Goal: Task Accomplishment & Management: Use online tool/utility

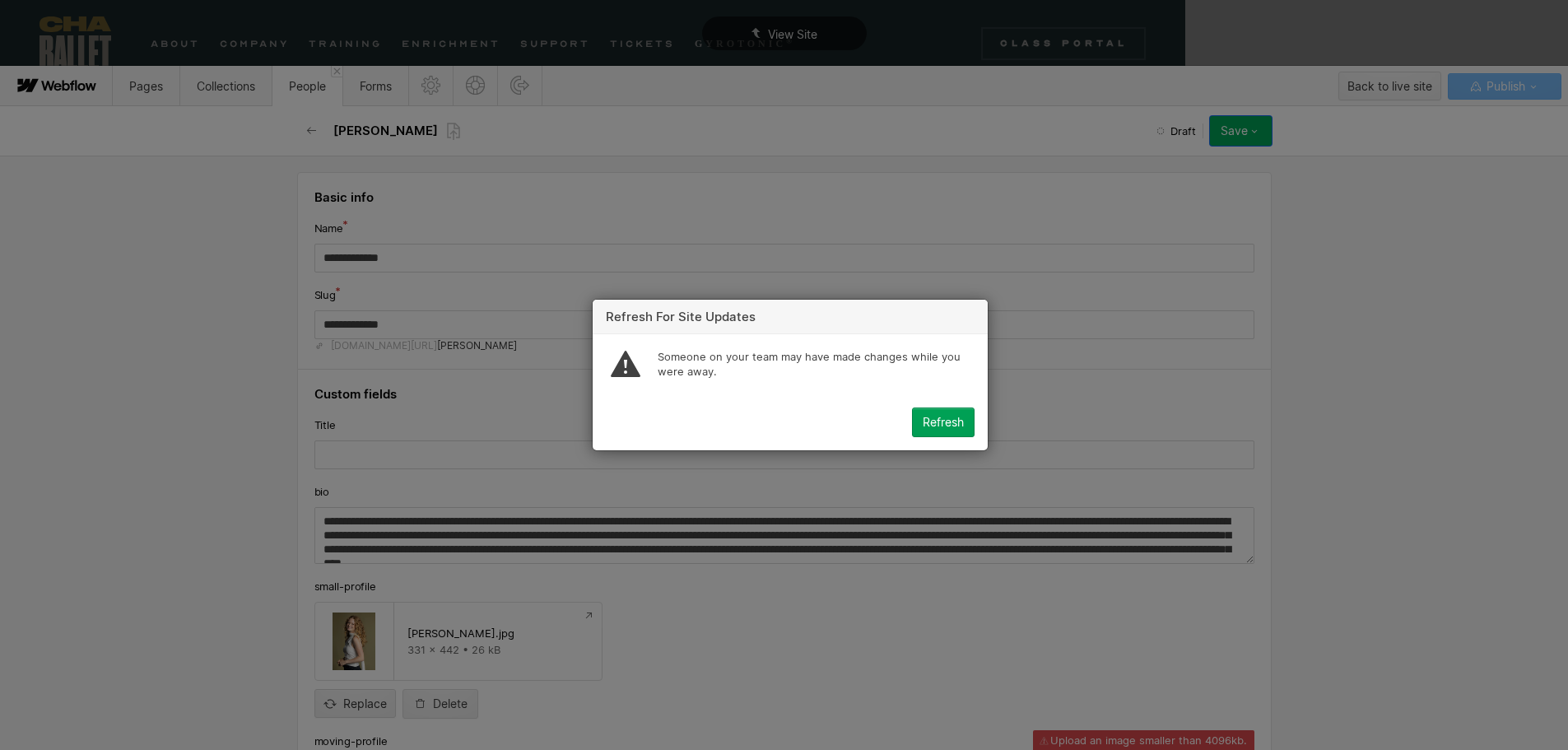
scroll to position [28, 0]
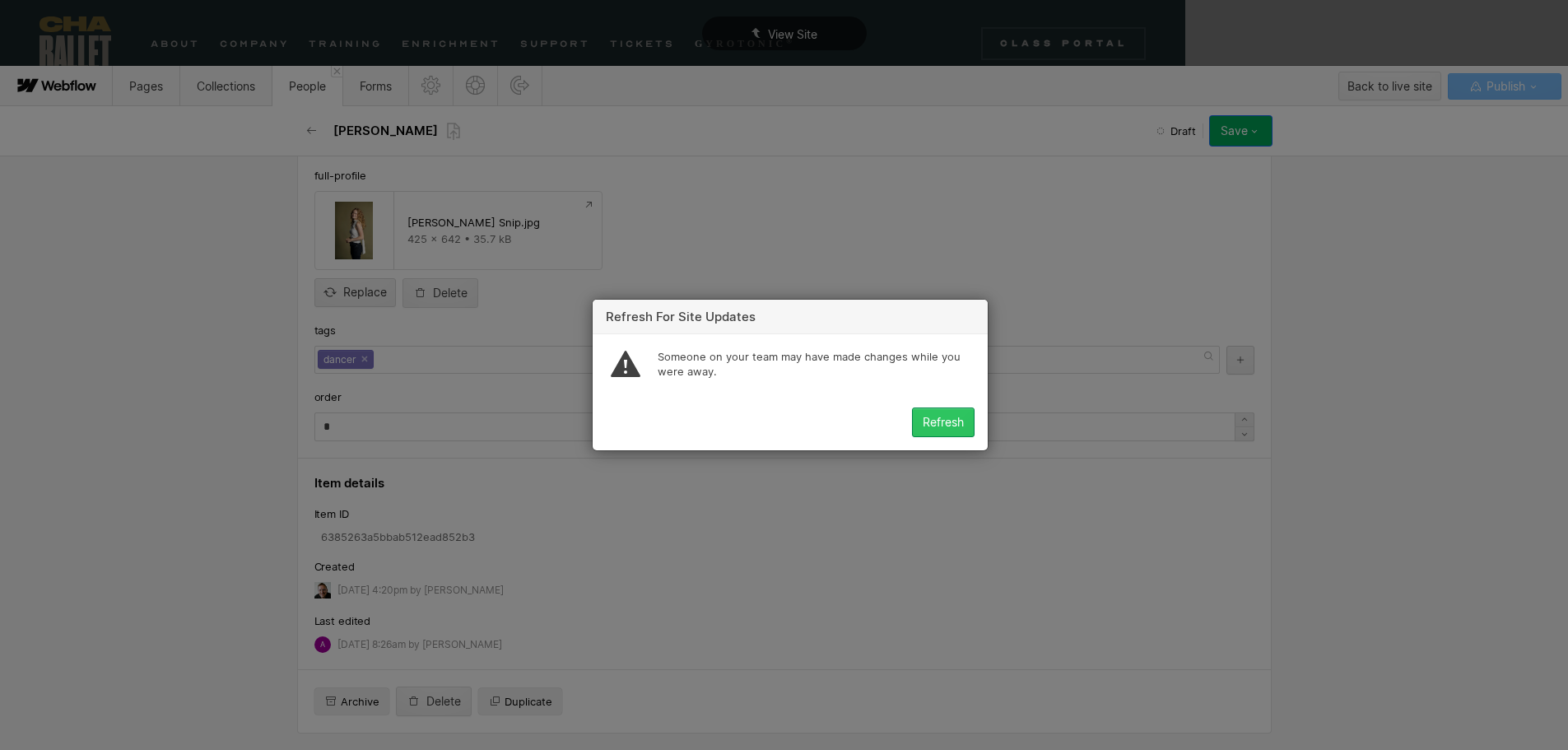
click at [945, 431] on button "Refresh" at bounding box center [943, 423] width 63 height 30
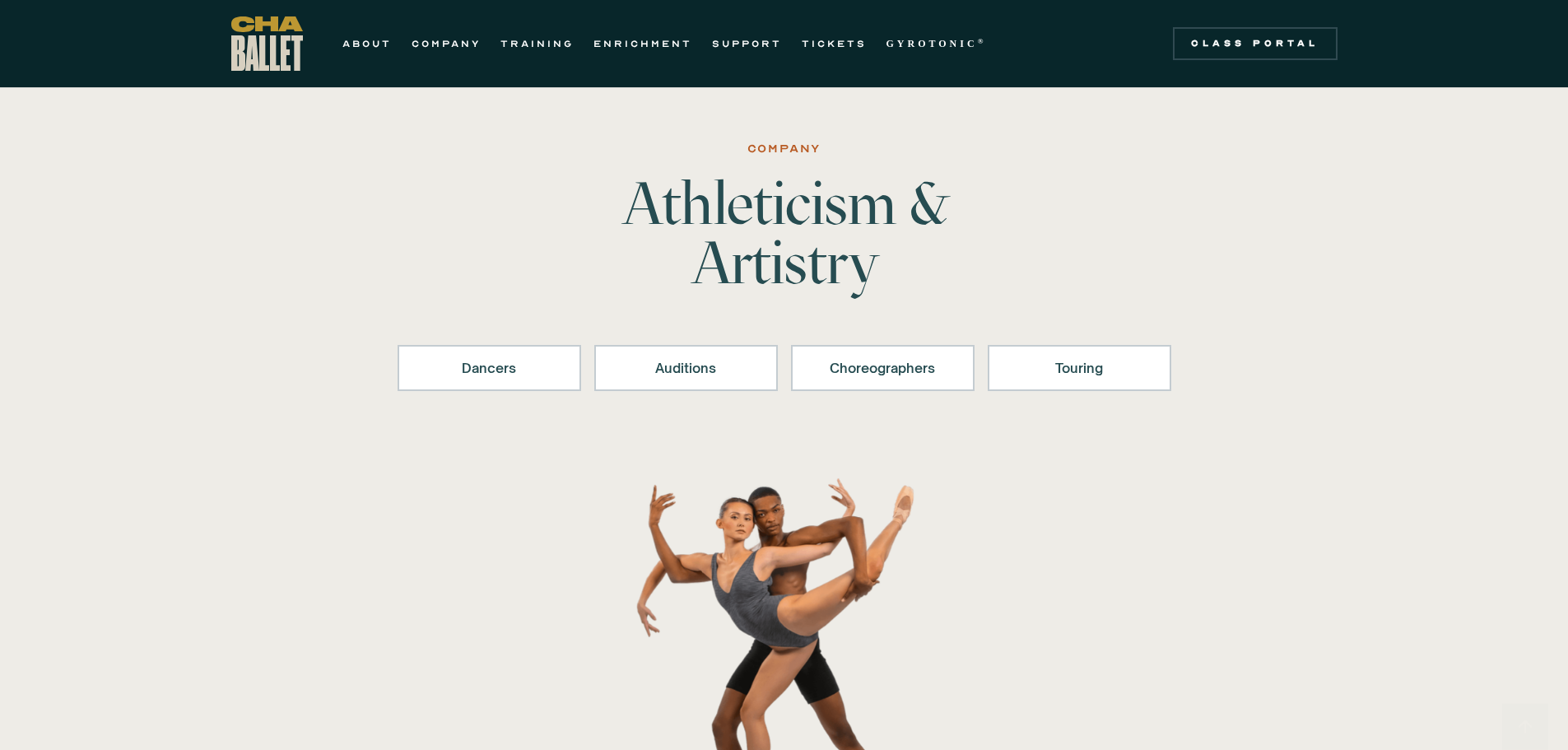
scroll to position [906, 0]
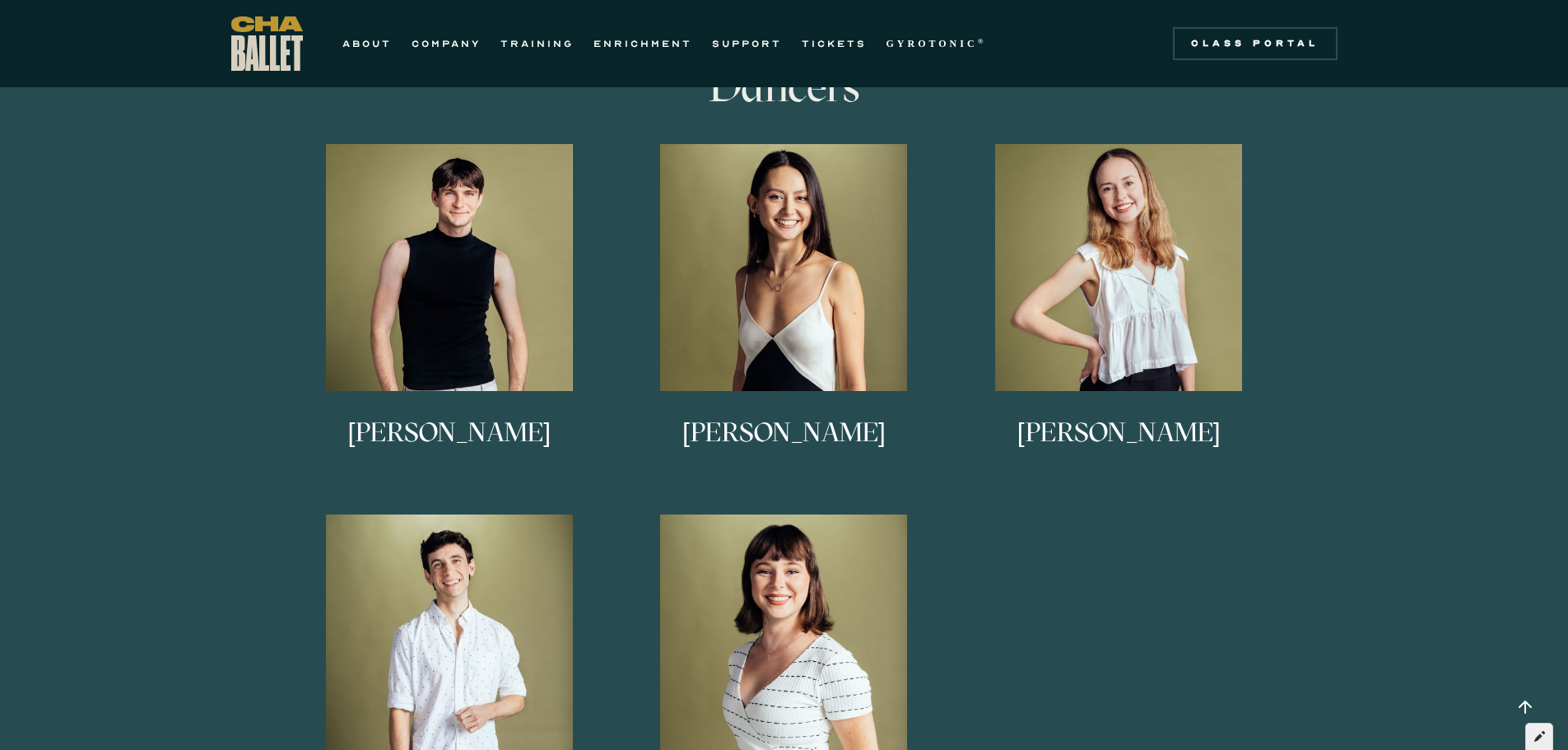
click at [1542, 733] on icon at bounding box center [1539, 736] width 10 height 11
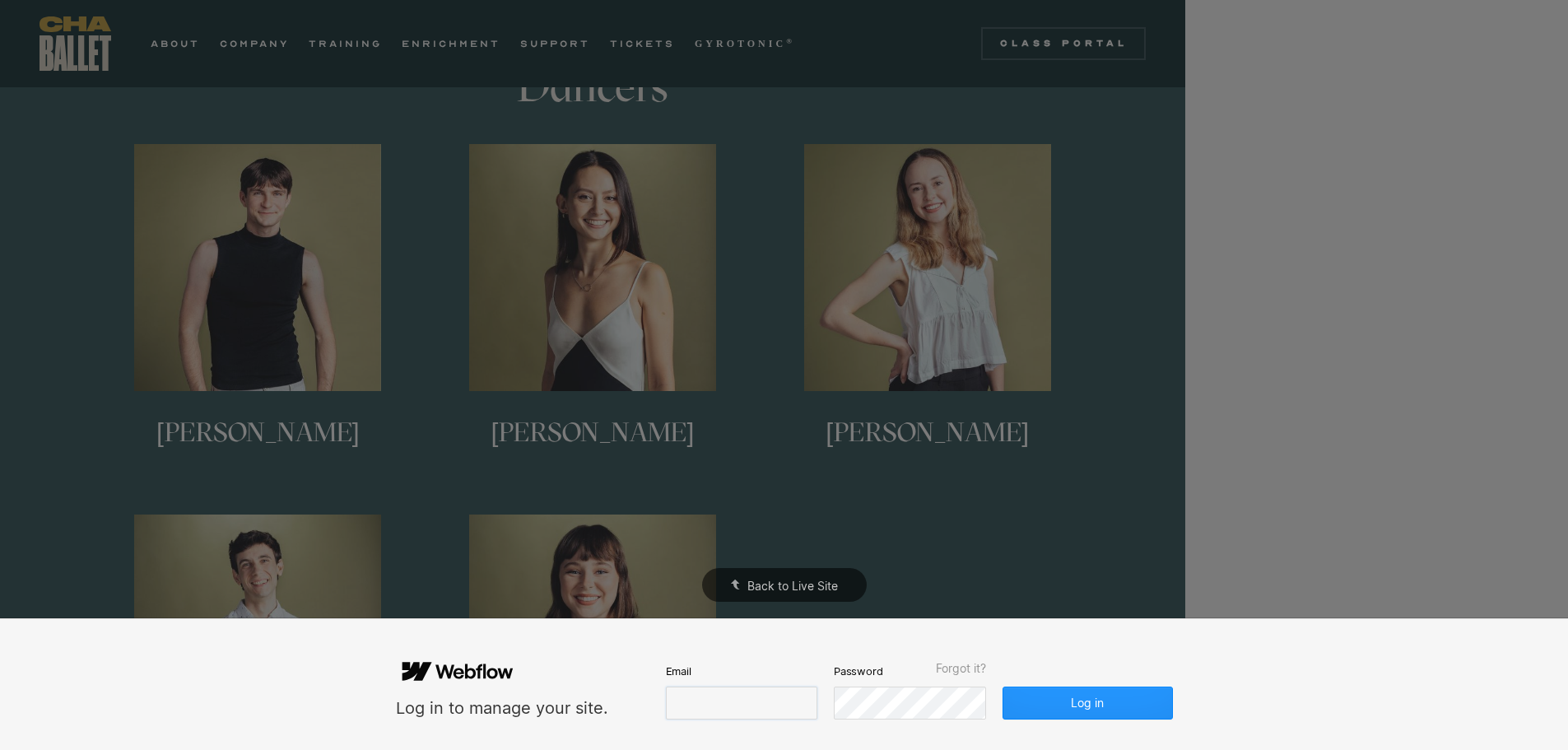
click at [675, 700] on input "email" at bounding box center [741, 702] width 151 height 33
type input "**********"
click at [1075, 700] on button "Log in" at bounding box center [1087, 702] width 169 height 33
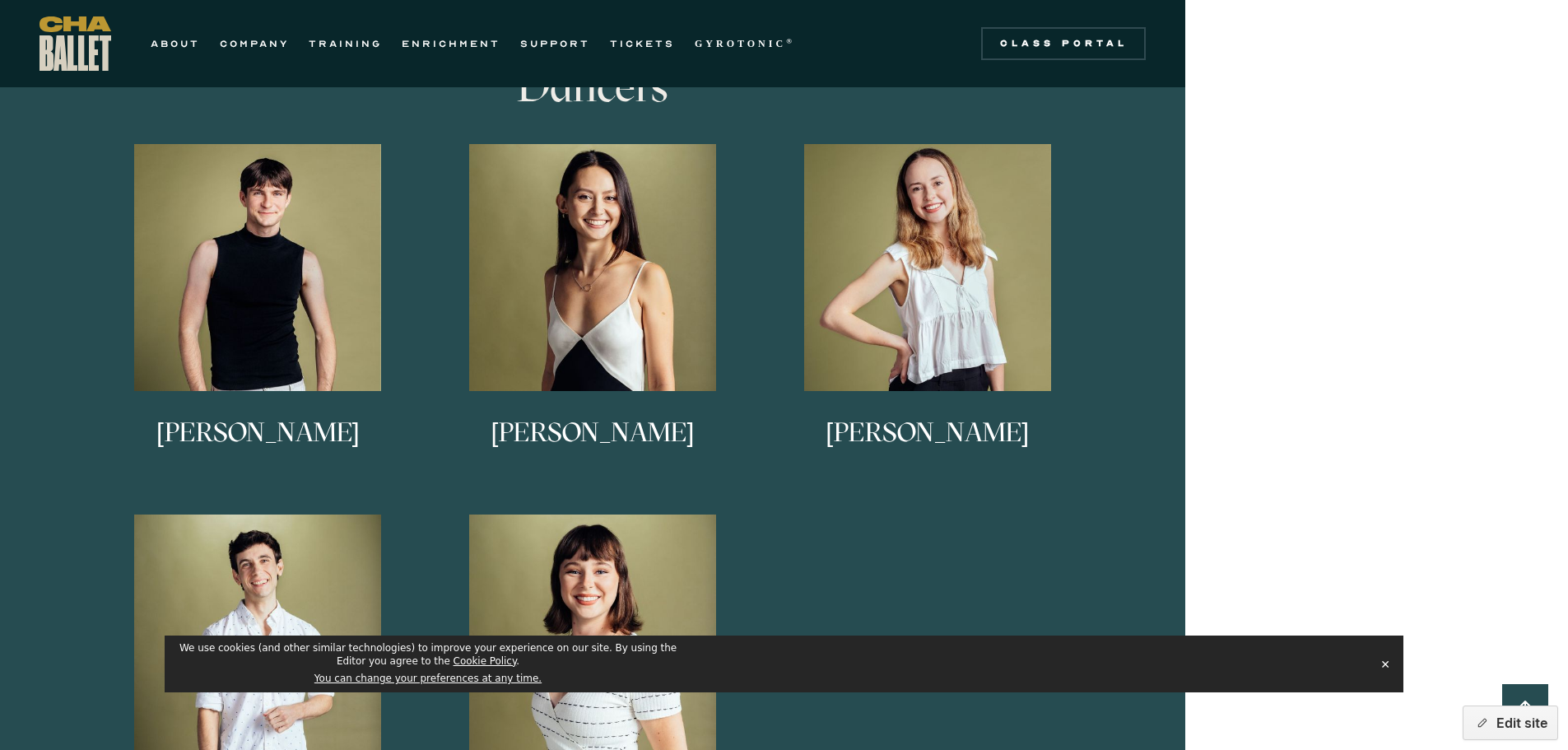
click at [1386, 664] on button "✕" at bounding box center [1386, 664] width 23 height 24
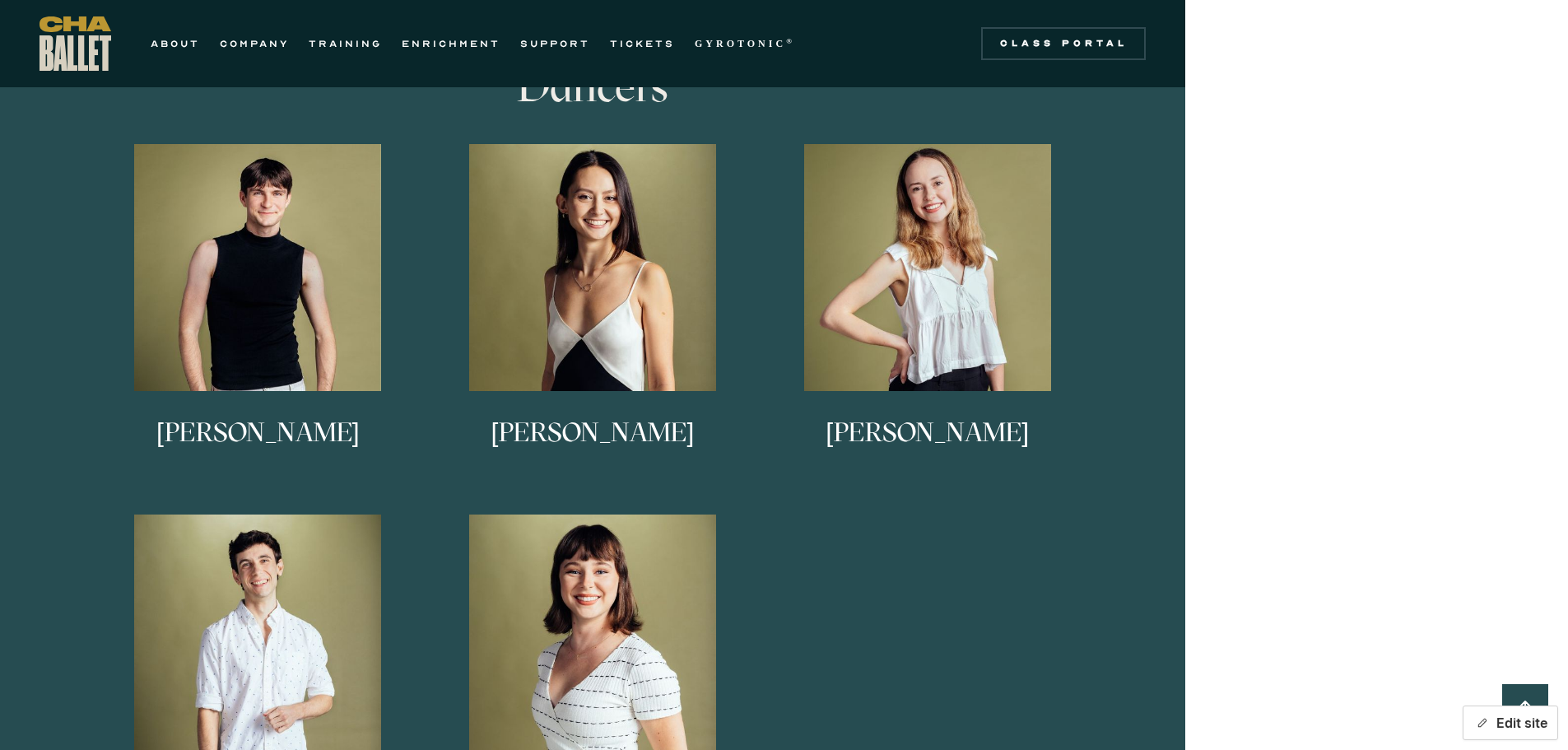
click at [1524, 718] on button "Edit site" at bounding box center [1511, 723] width 95 height 35
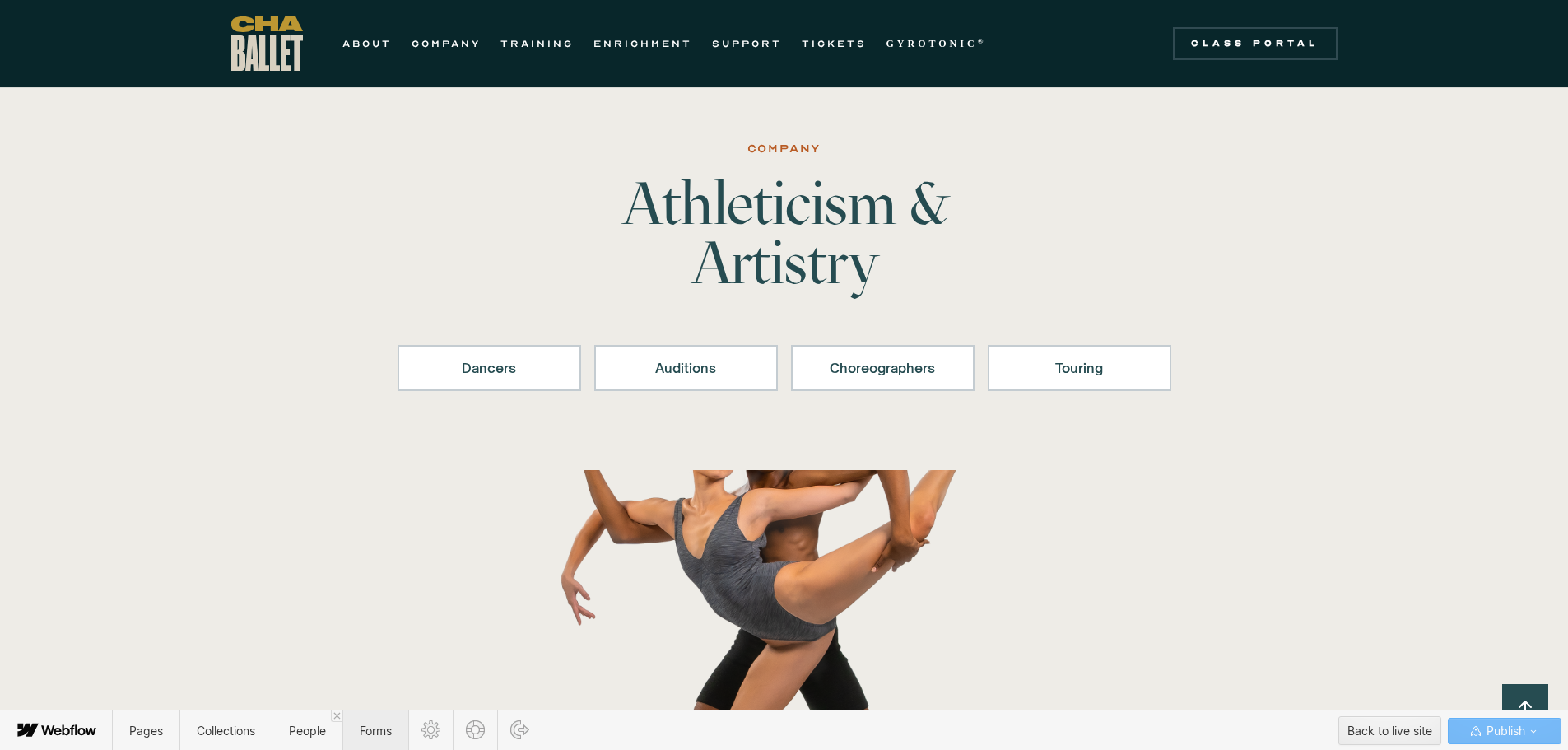
click at [374, 734] on span "Forms" at bounding box center [376, 730] width 32 height 14
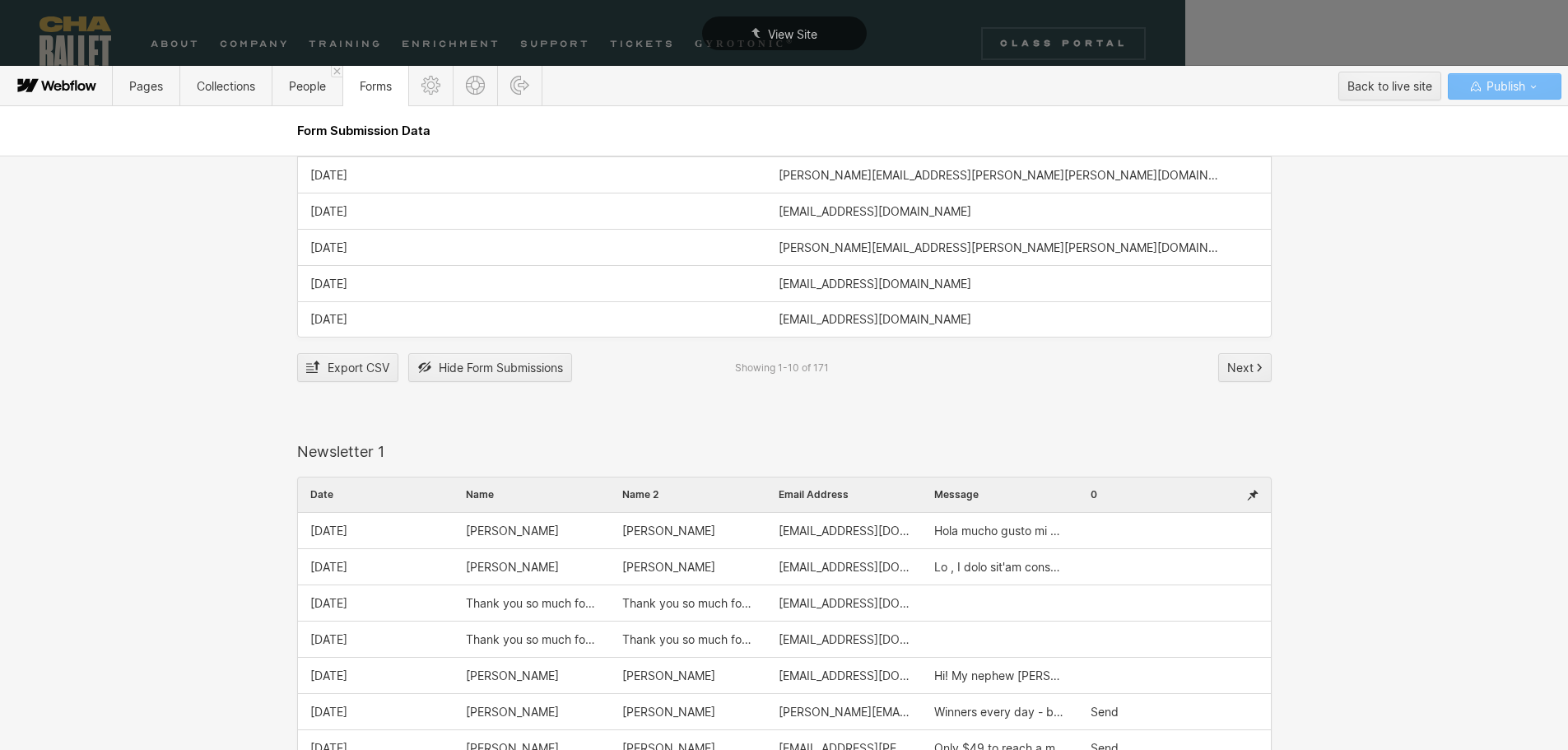
scroll to position [479, 0]
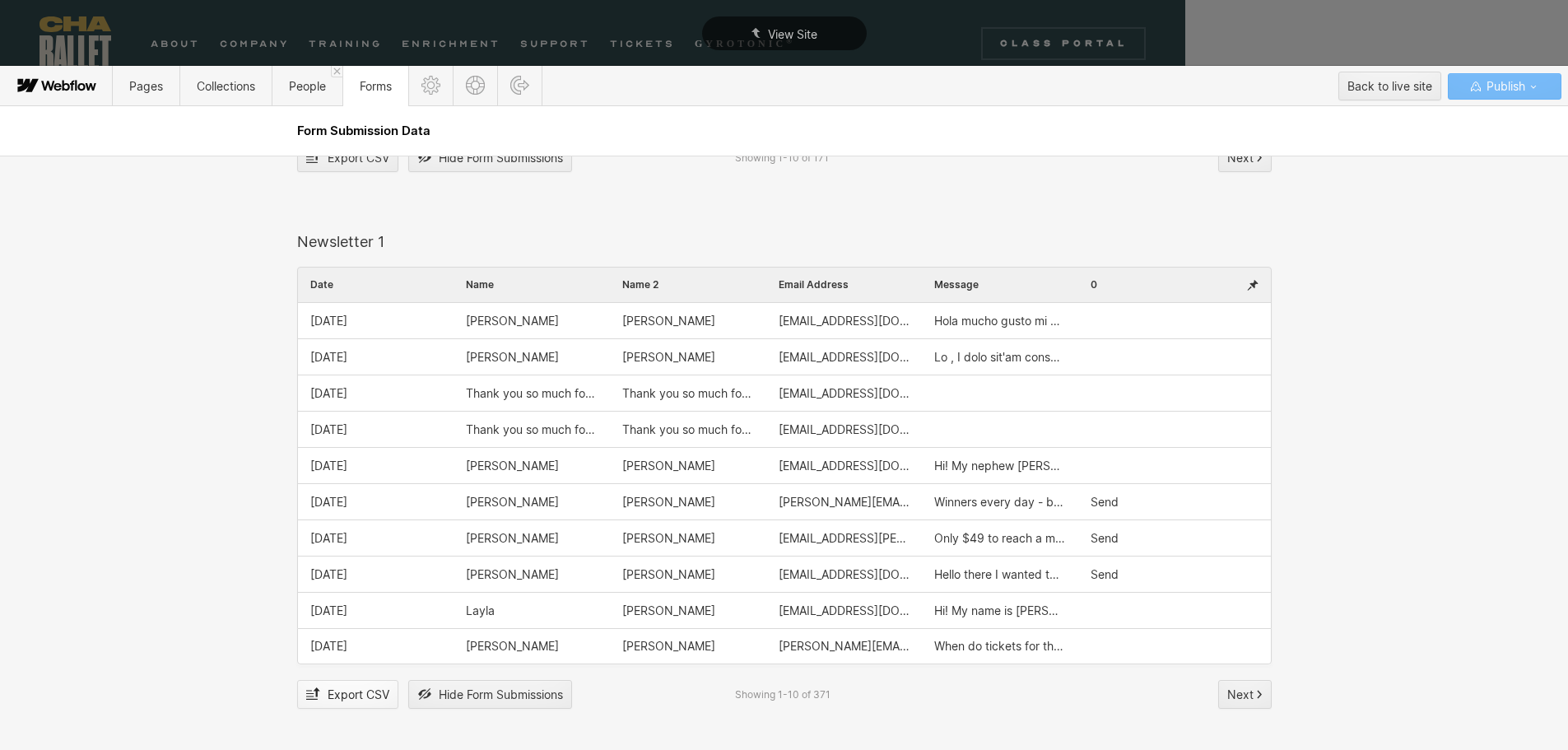
click at [353, 693] on span "Export CSV" at bounding box center [358, 695] width 62 height 24
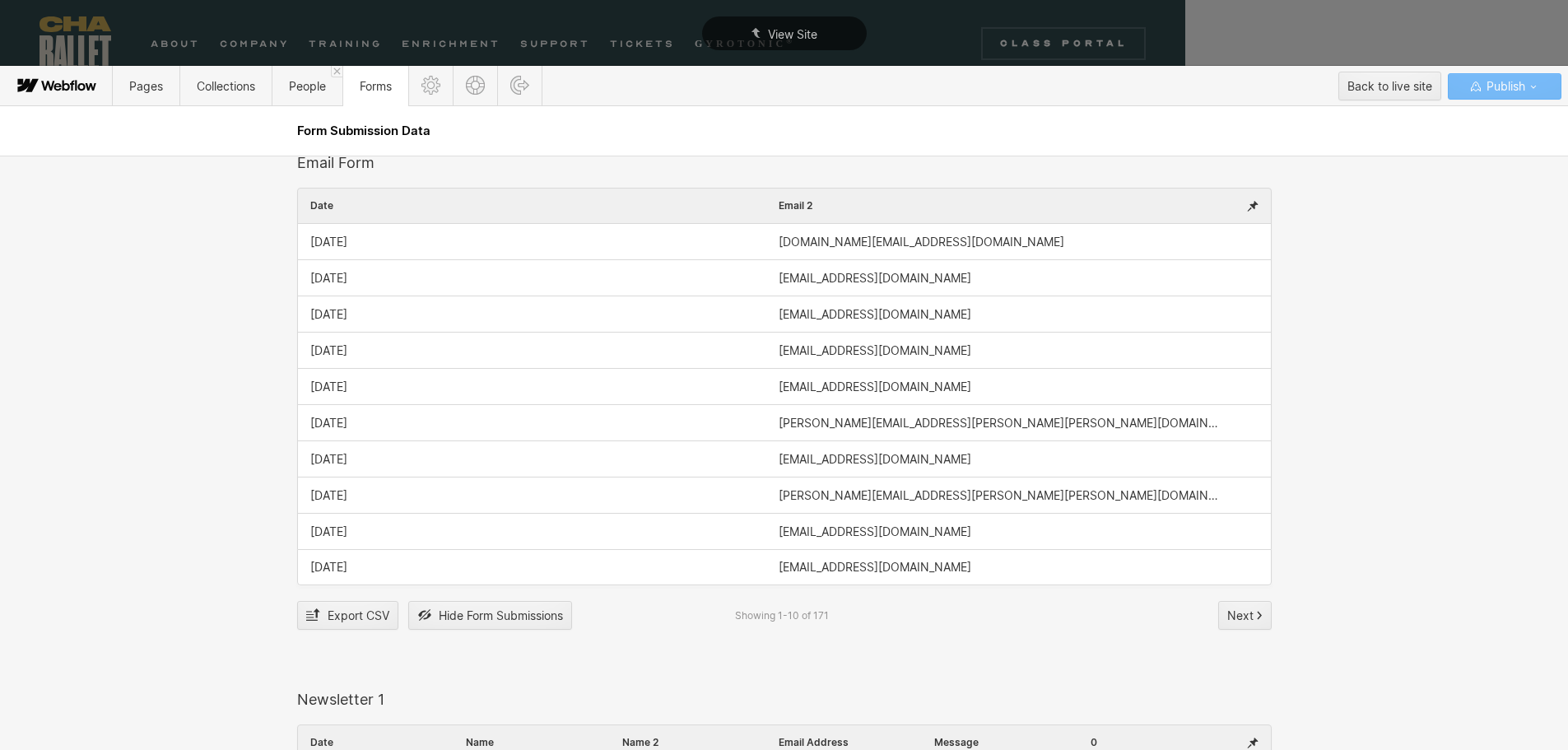
scroll to position [0, 0]
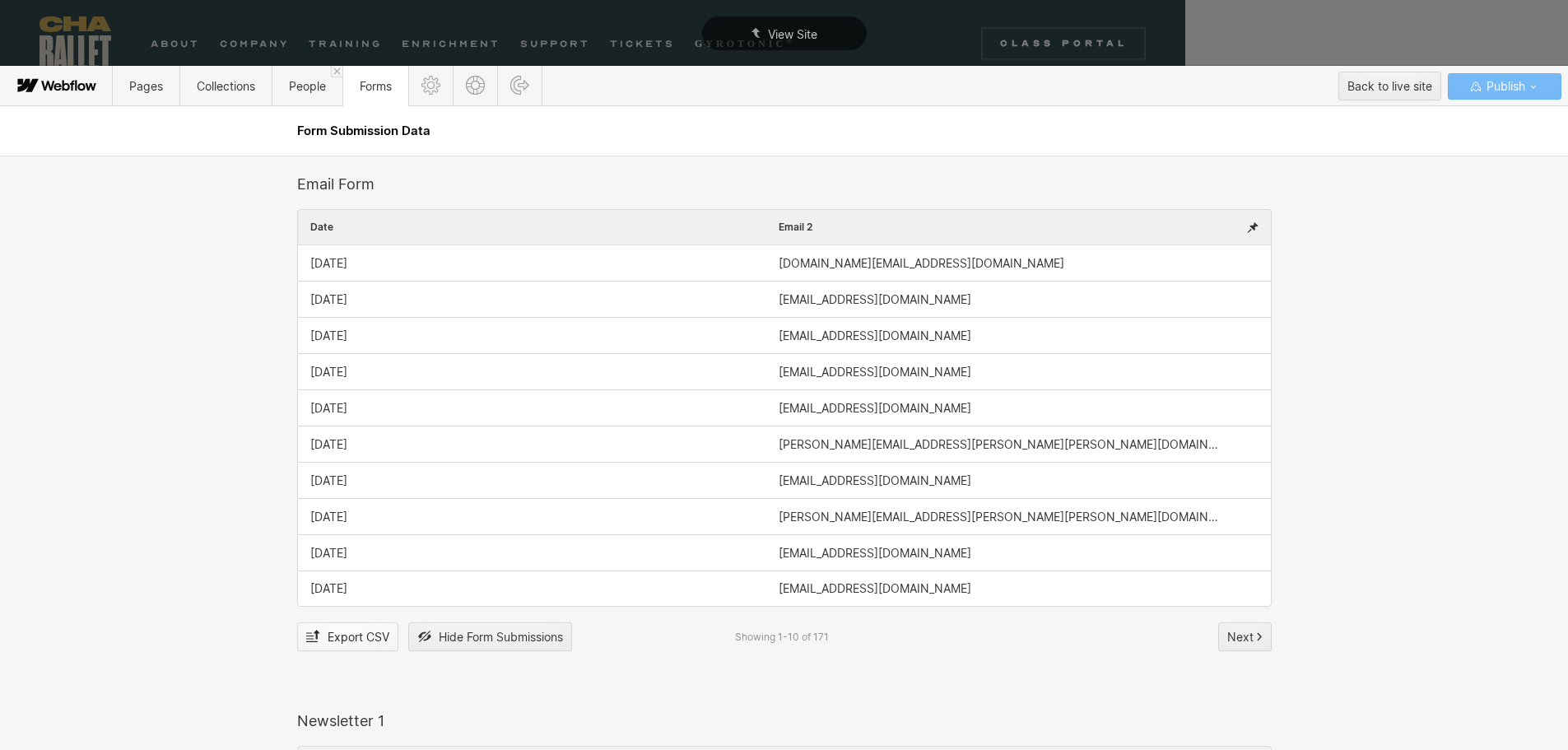
click at [334, 635] on span "Export CSV" at bounding box center [358, 637] width 62 height 24
